Goal: Check status: Check status

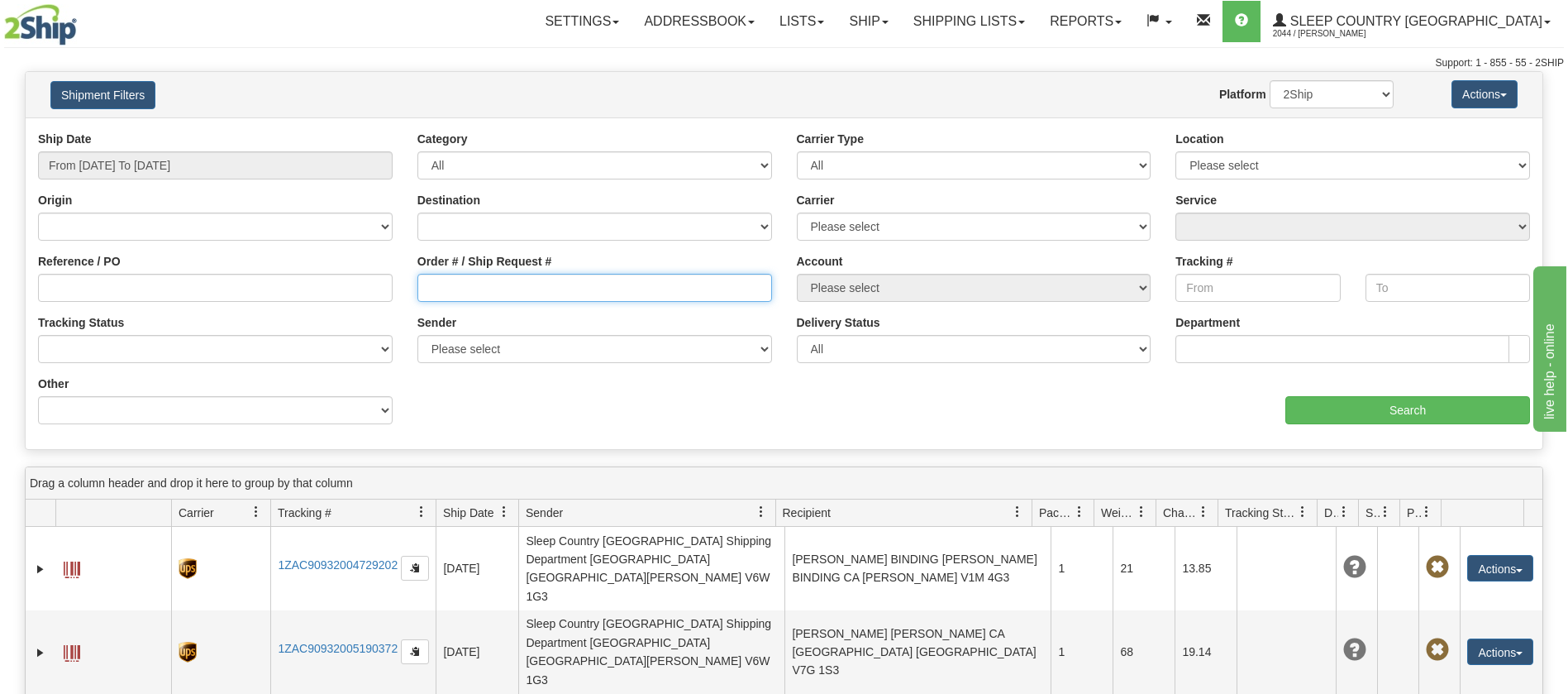
drag, startPoint x: 423, startPoint y: 289, endPoint x: 429, endPoint y: 300, distance: 12.5
click at [424, 289] on input "Order # / Ship Request #" at bounding box center [594, 287] width 354 height 28
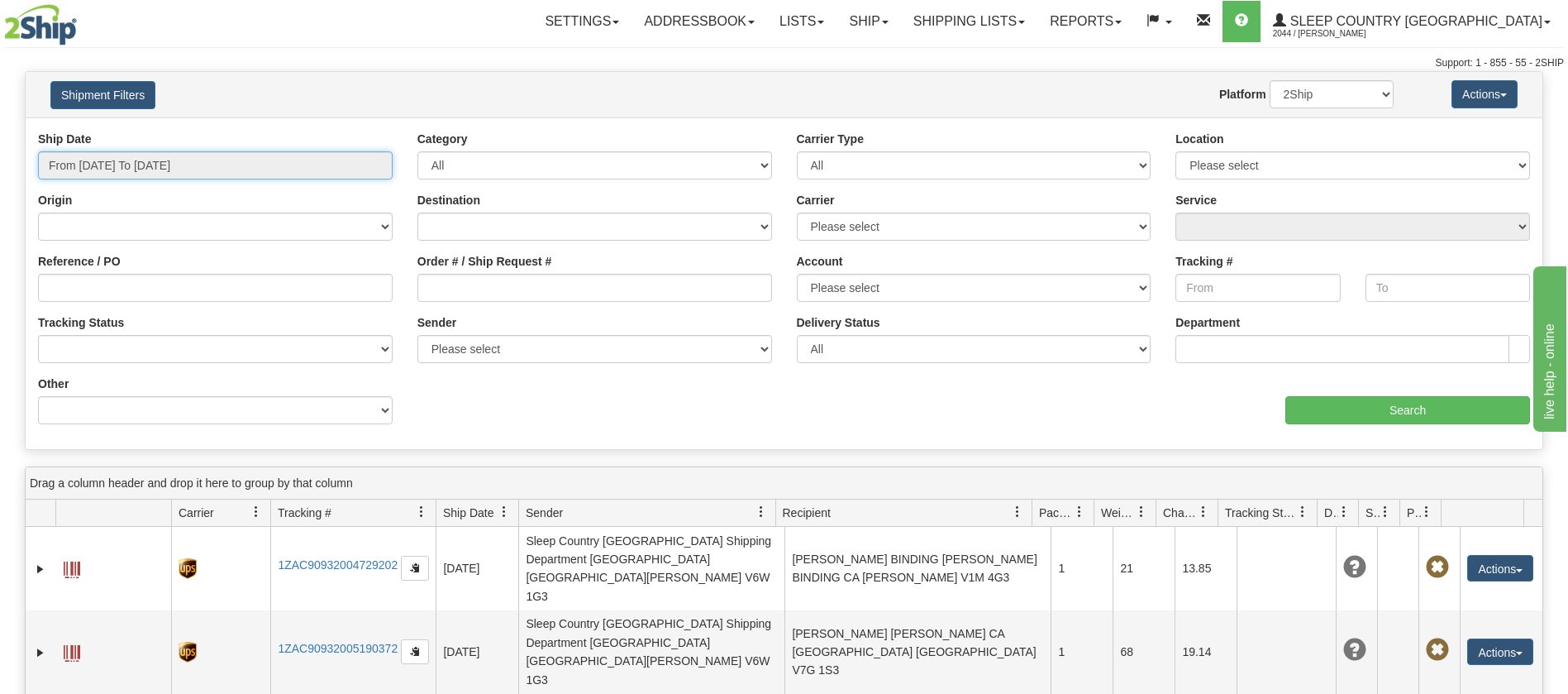
drag, startPoint x: 351, startPoint y: 161, endPoint x: 338, endPoint y: 165, distance: 13.6
click at [353, 161] on input "From [DATE] To [DATE]" at bounding box center [215, 165] width 354 height 28
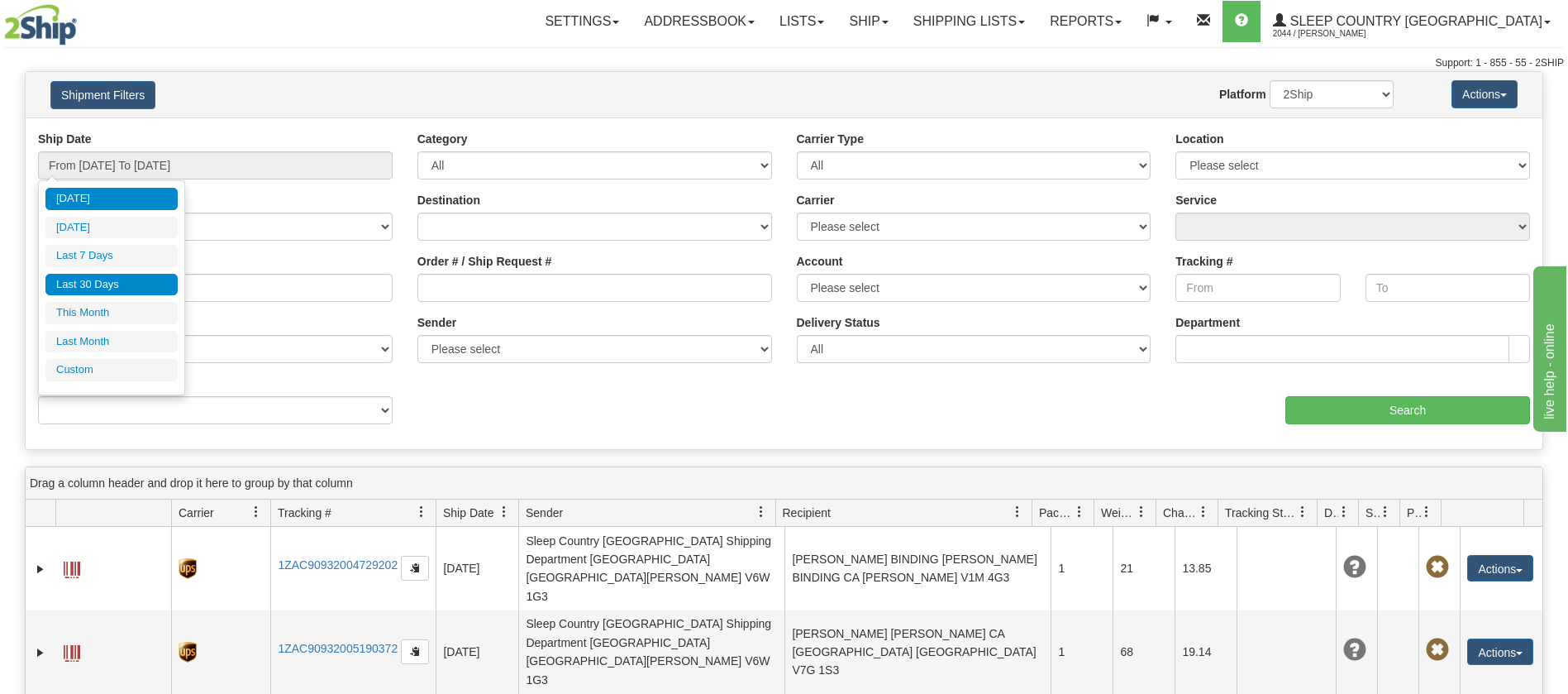
click at [133, 283] on li "Last 30 Days" at bounding box center [111, 285] width 132 height 23
type input "From [DATE] To [DATE]"
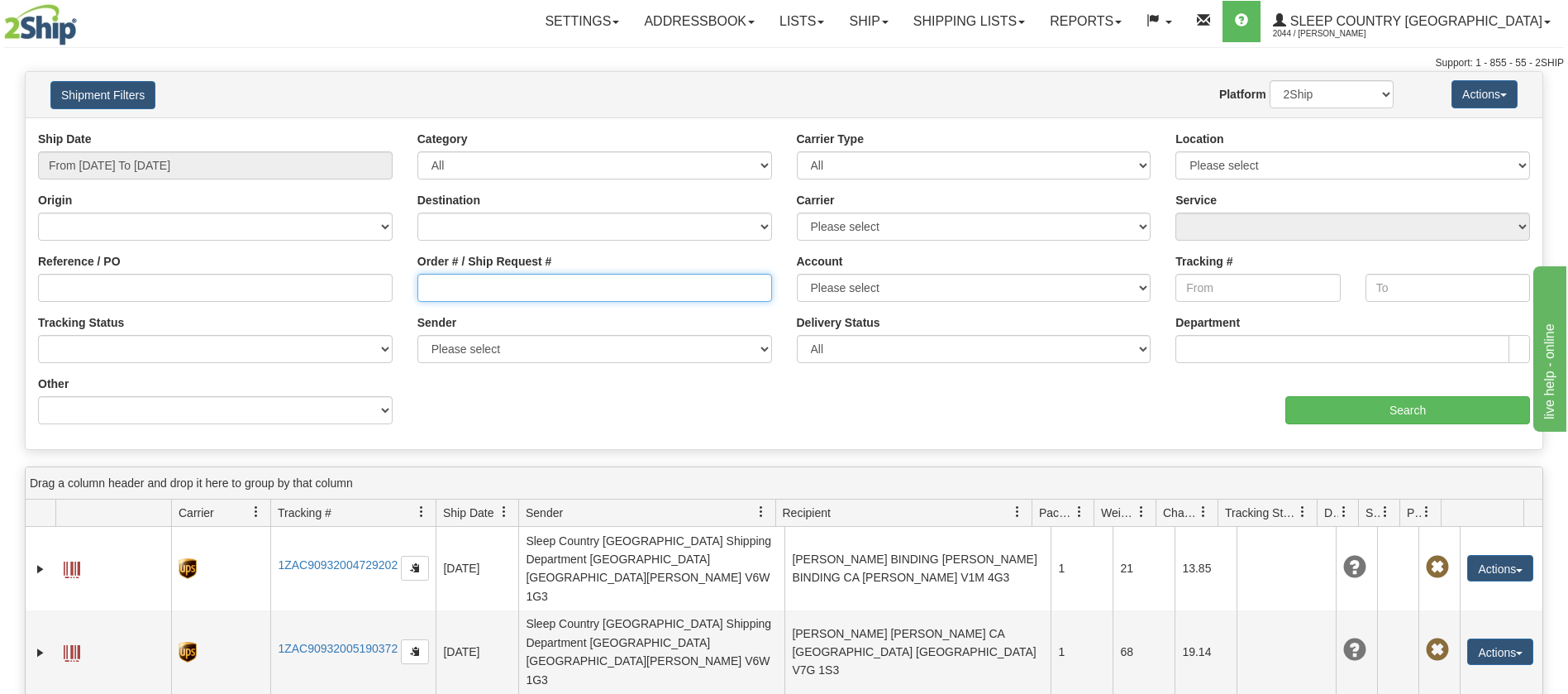
click at [423, 284] on input "Order # / Ship Request #" at bounding box center [594, 287] width 354 height 28
paste input "9002I132024"
type input "9002I132024"
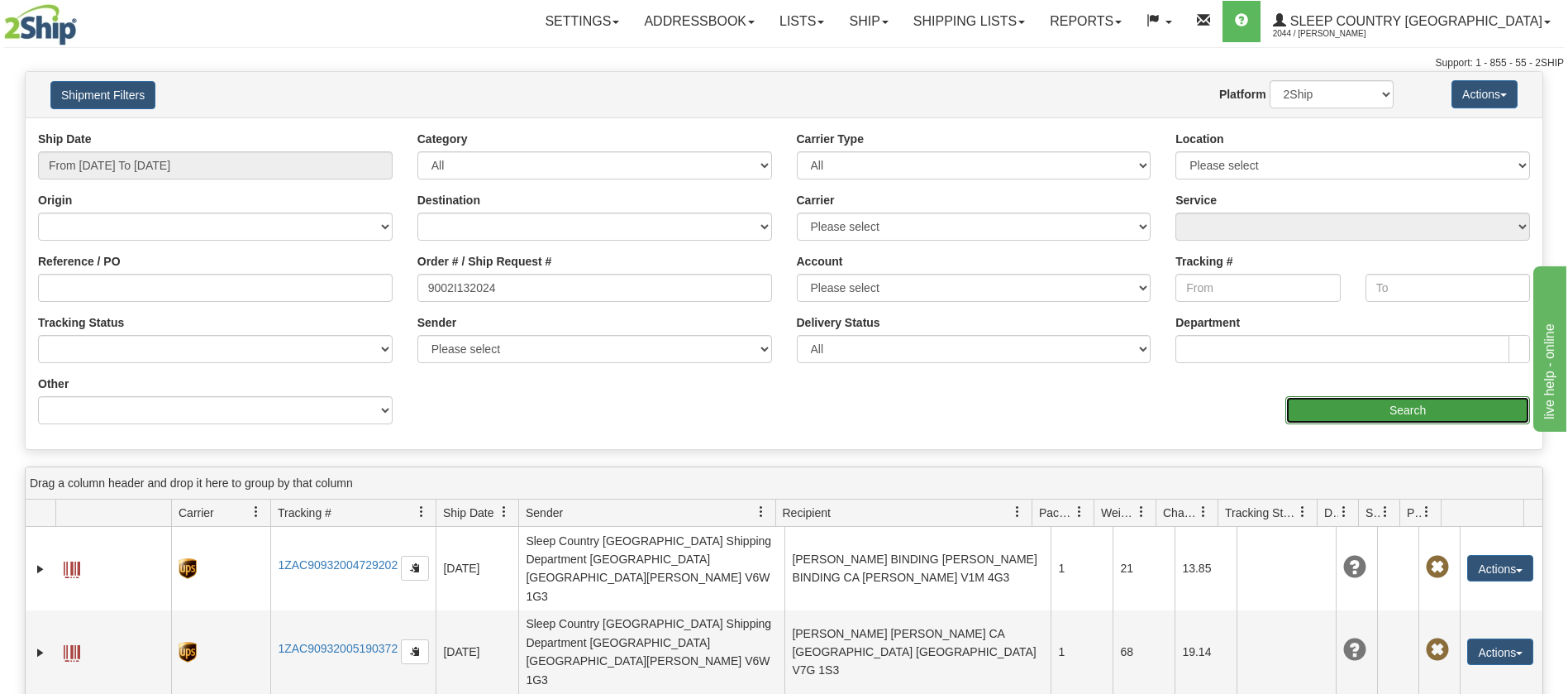
click at [1488, 414] on input "Search" at bounding box center [1407, 409] width 245 height 28
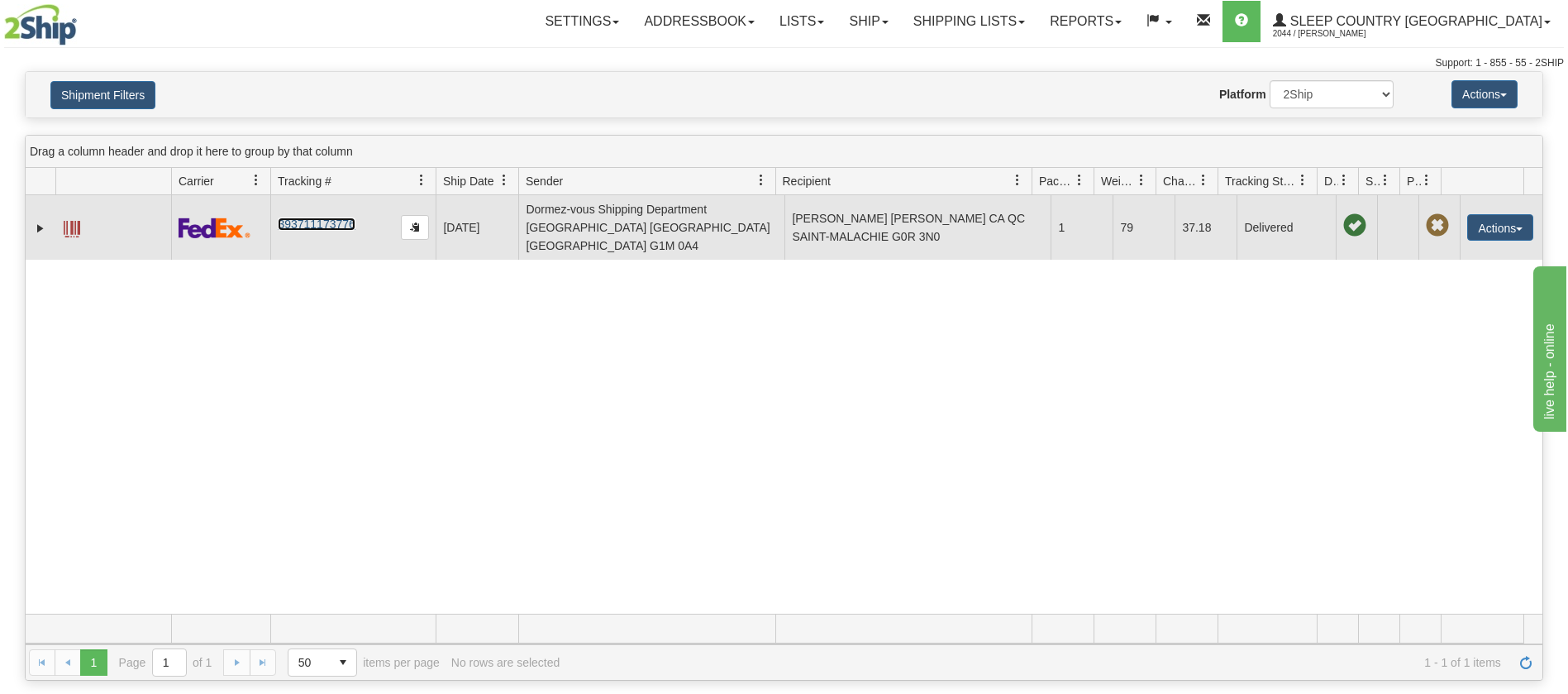
click at [330, 217] on link "393711173776" at bounding box center [316, 224] width 77 height 13
click at [76, 221] on span at bounding box center [72, 229] width 17 height 17
